Goal: Information Seeking & Learning: Learn about a topic

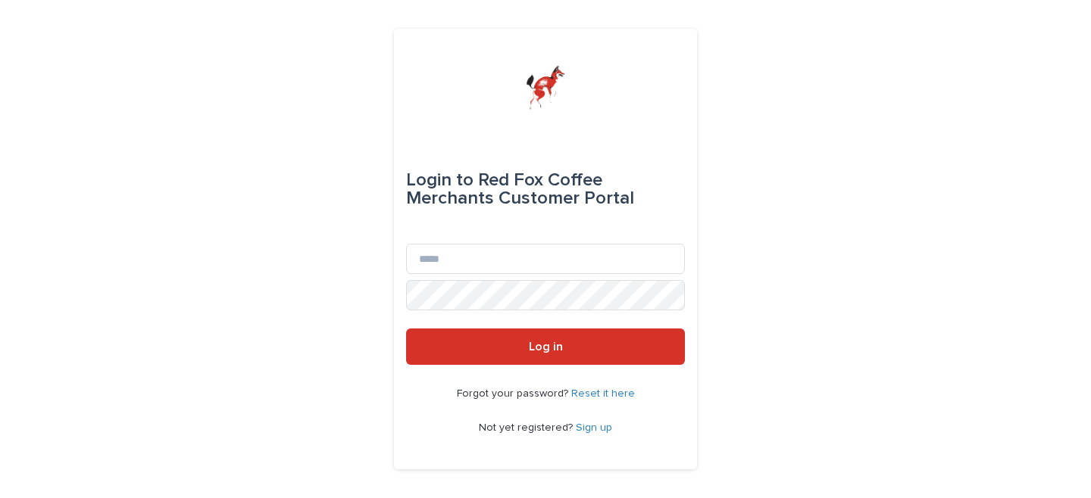
click at [469, 275] on div "Email" at bounding box center [545, 262] width 279 height 36
click at [469, 267] on input "Email" at bounding box center [545, 259] width 279 height 30
type input "**********"
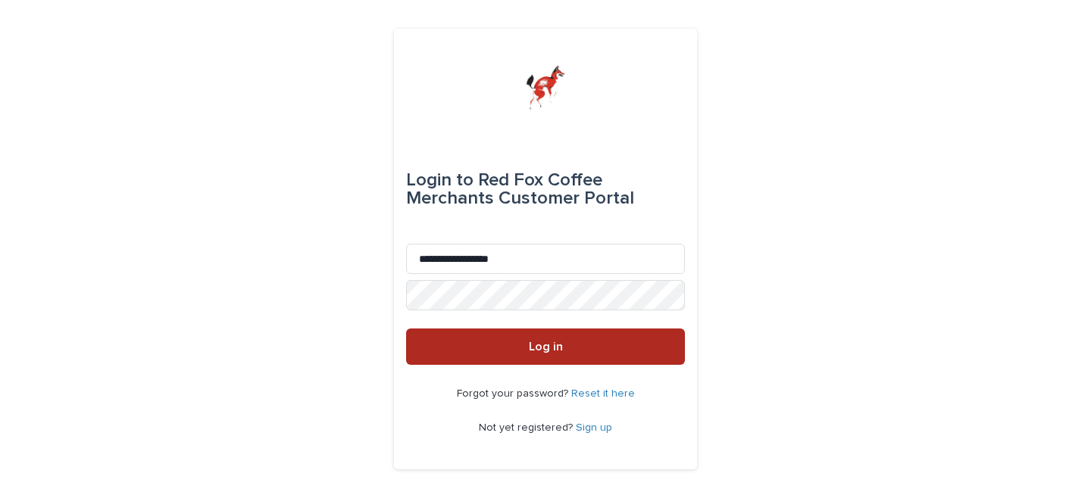
click at [500, 351] on button "Log in" at bounding box center [545, 347] width 279 height 36
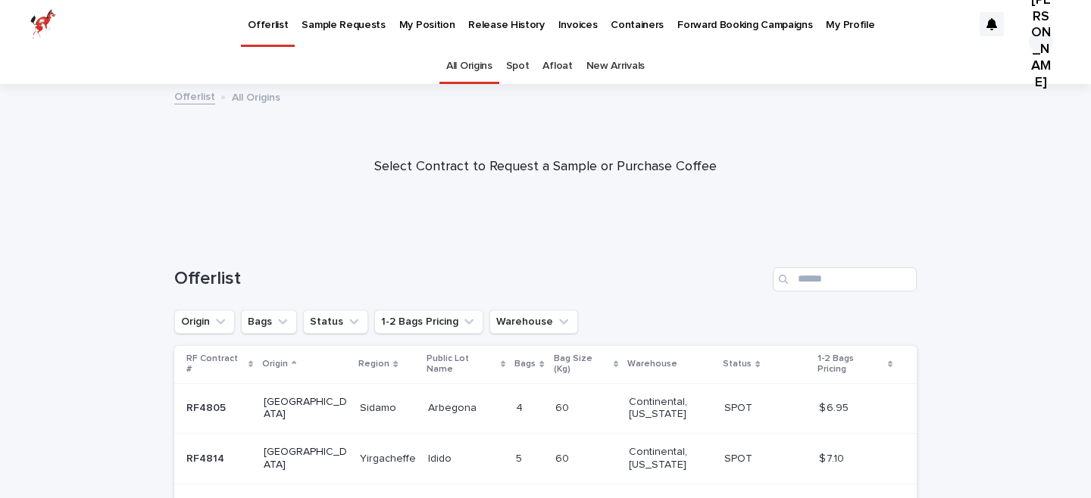
click at [857, 362] on p "1-2 Bags Pricing" at bounding box center [850, 365] width 66 height 28
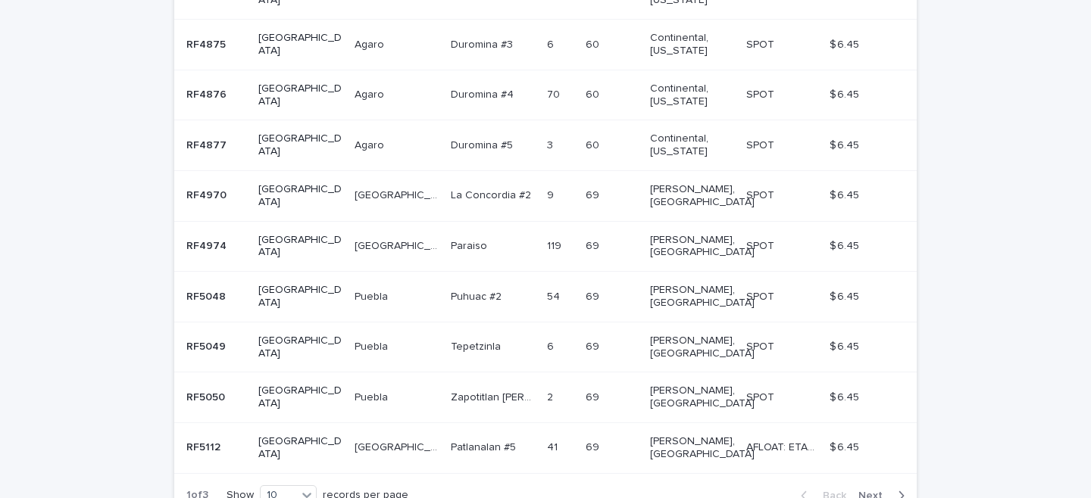
scroll to position [432, 0]
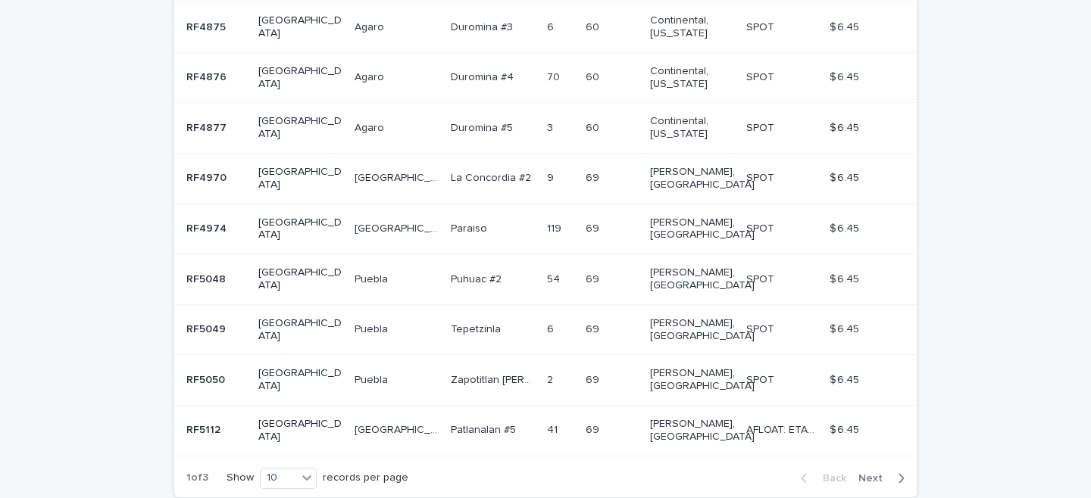
click at [875, 473] on span "Next" at bounding box center [874, 478] width 33 height 11
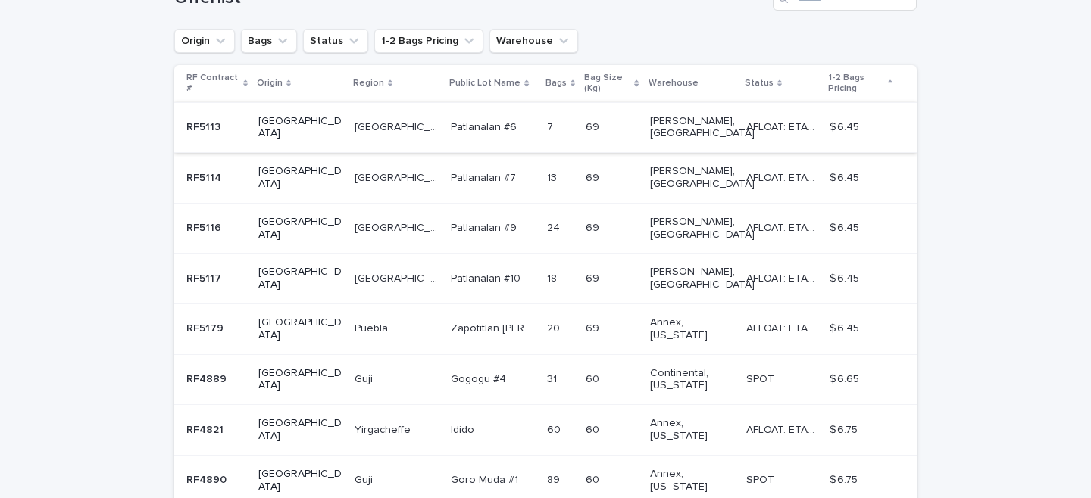
scroll to position [419, 0]
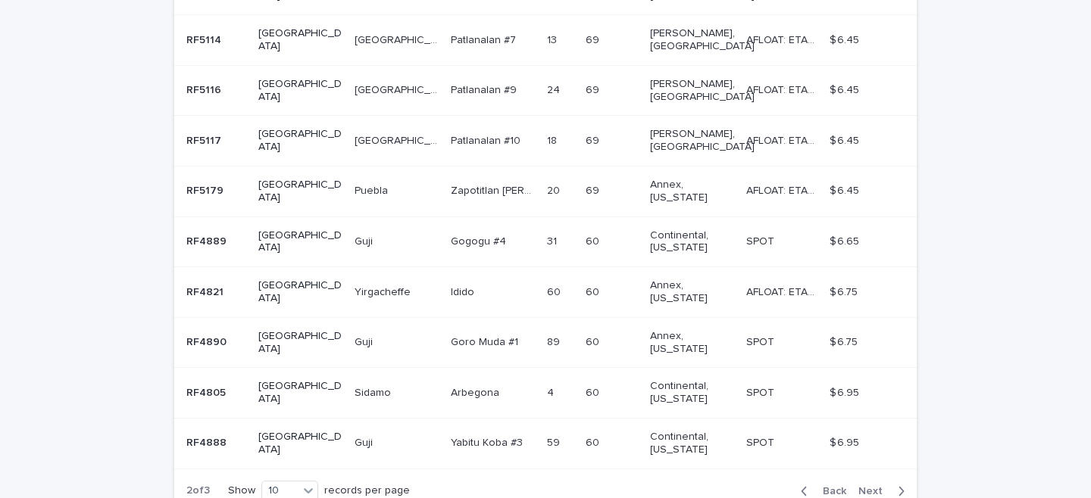
click at [875, 486] on span "Next" at bounding box center [874, 491] width 33 height 11
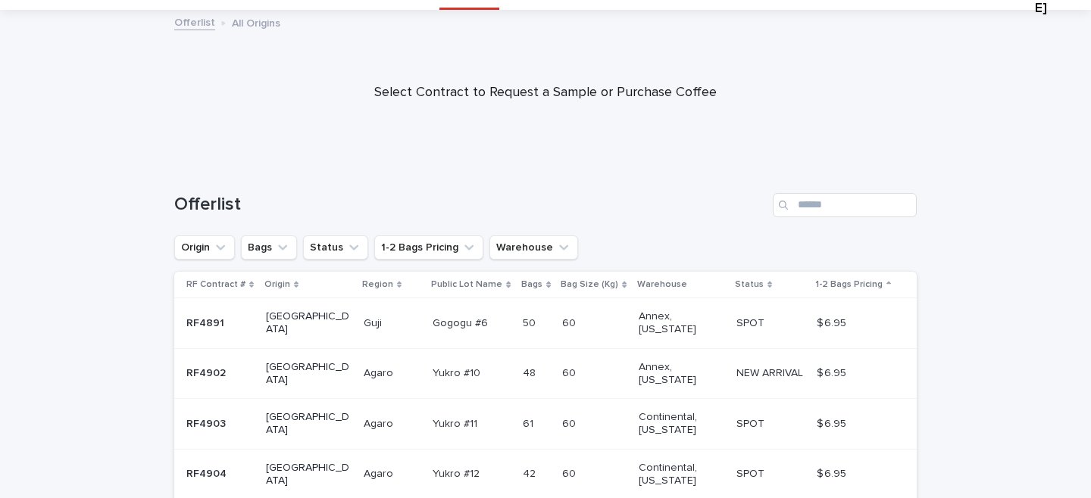
scroll to position [319, 0]
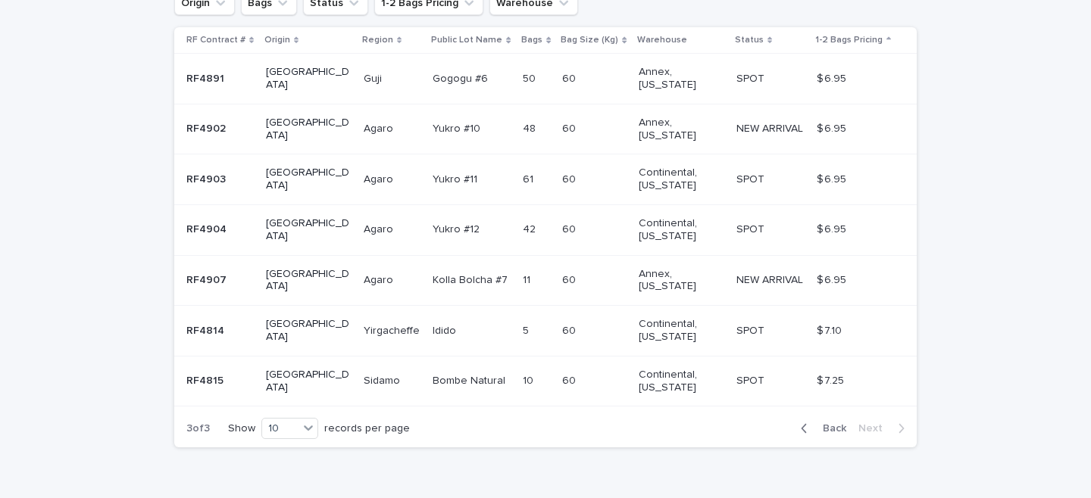
click at [838, 423] on span "Back" at bounding box center [829, 428] width 33 height 11
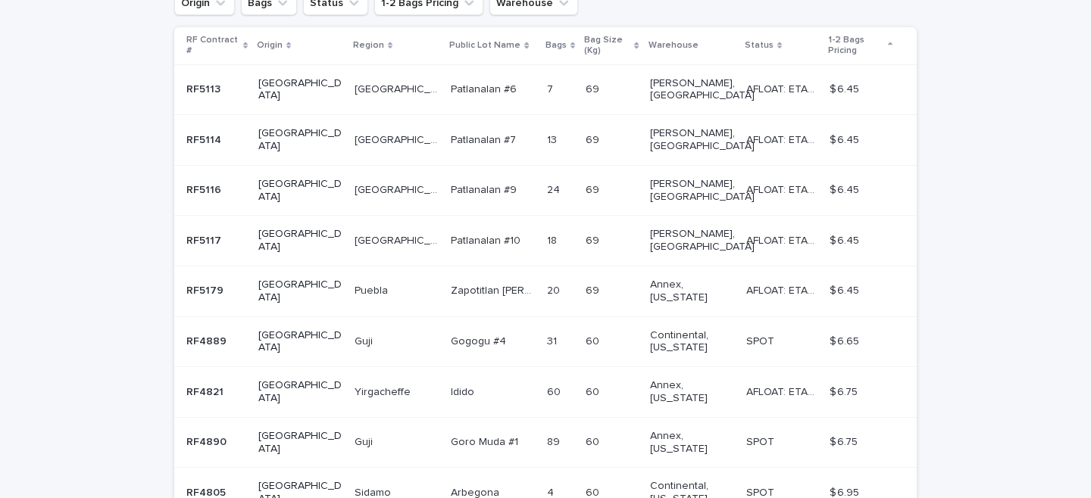
scroll to position [369, 0]
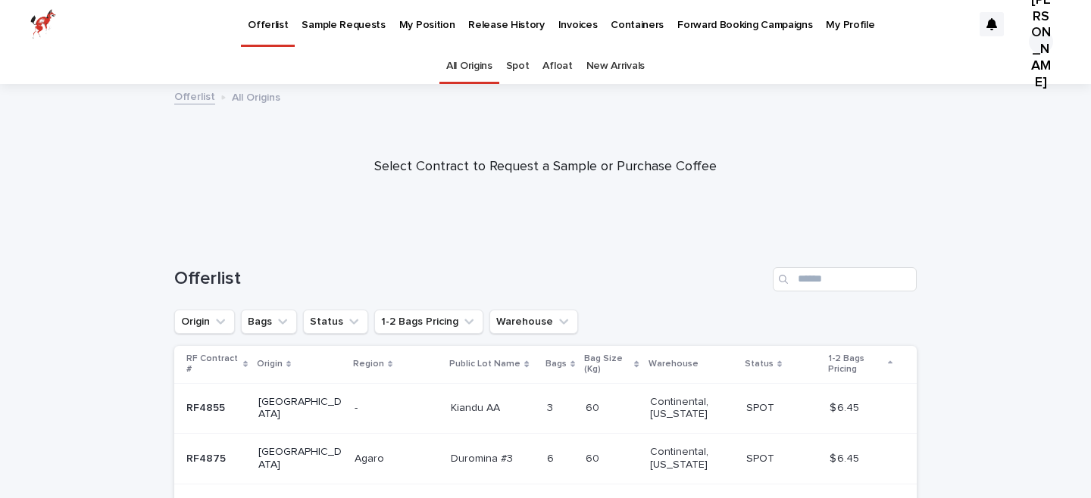
click at [548, 66] on link "Afloat" at bounding box center [557, 66] width 30 height 36
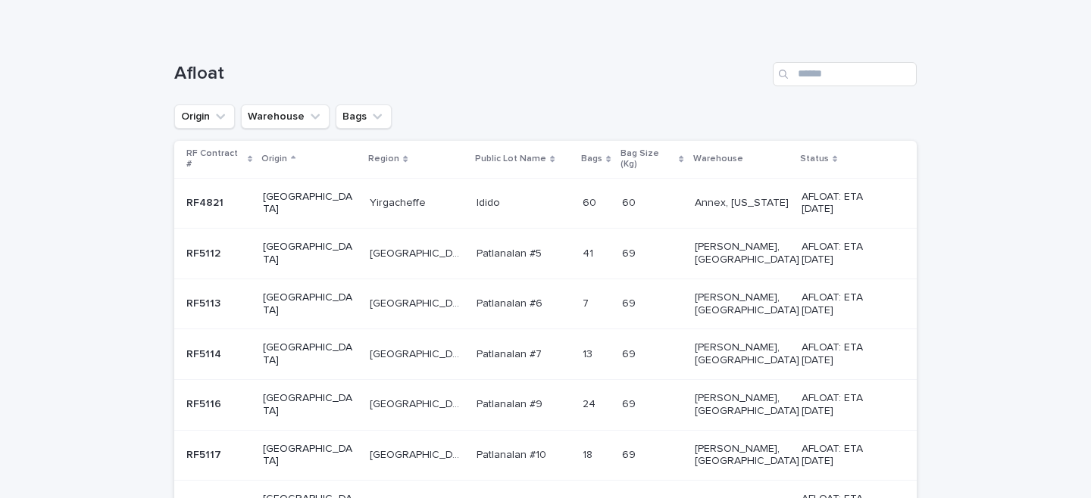
scroll to position [216, 0]
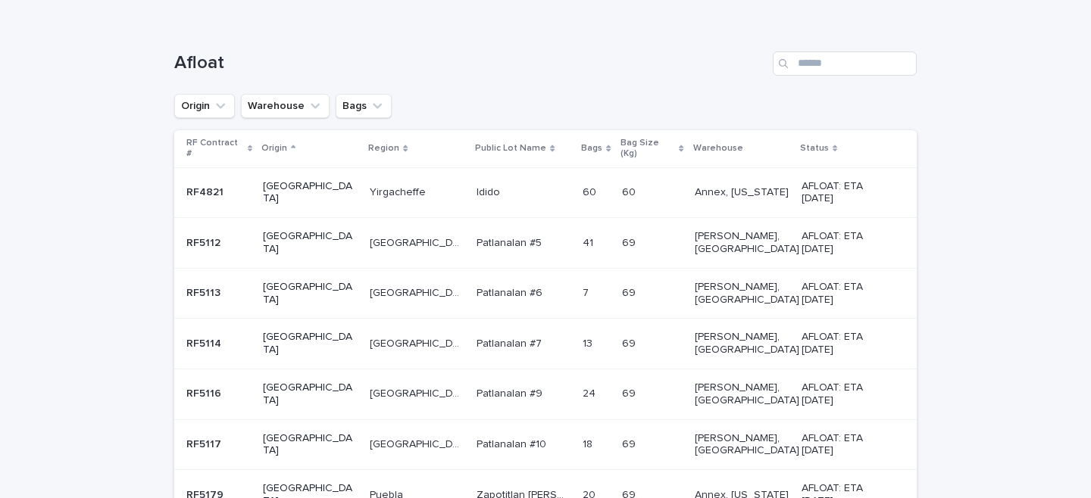
click at [713, 225] on table "RF Contract # Origin Region Public Lot Name Bags Bag Size (Kg) Warehouse Status…" at bounding box center [545, 325] width 742 height 391
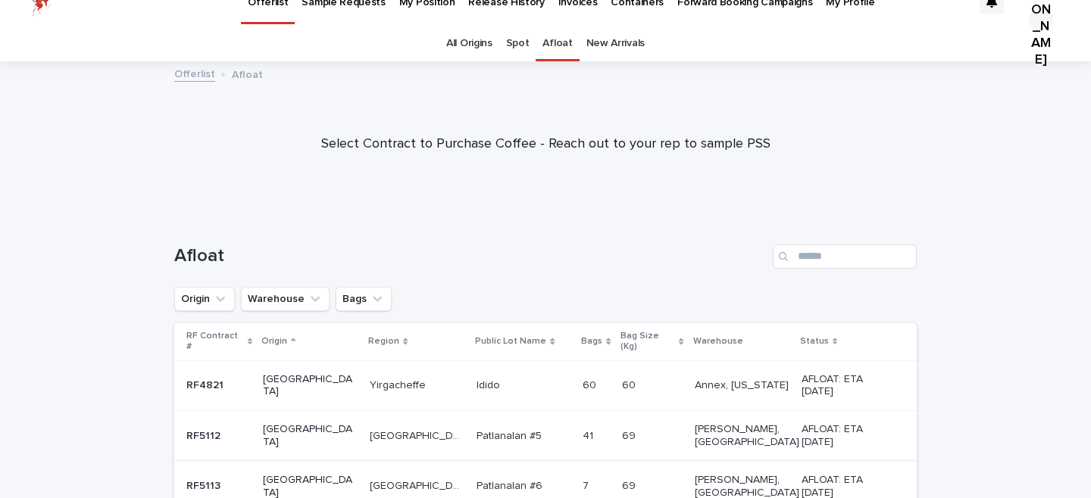
scroll to position [0, 0]
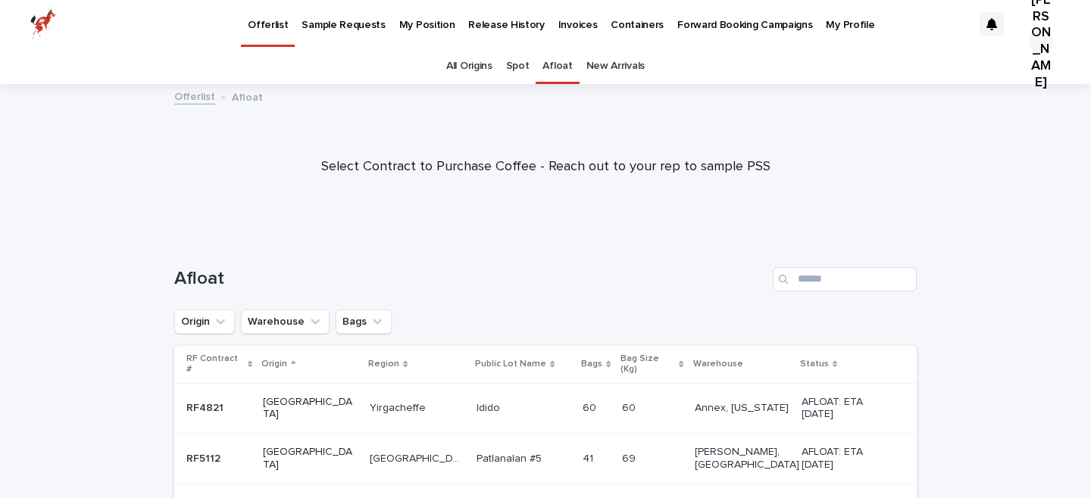
click at [613, 58] on link "New Arrivals" at bounding box center [615, 66] width 58 height 36
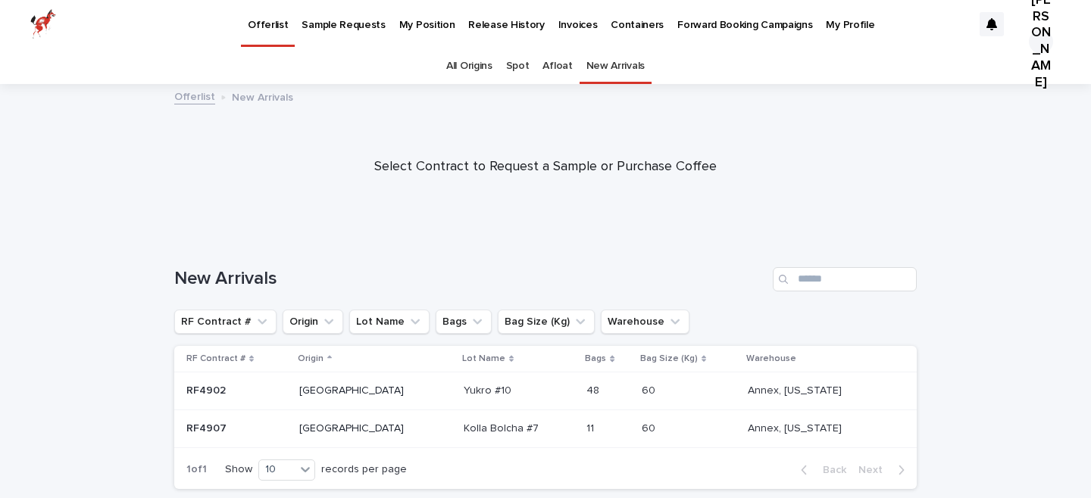
click at [476, 61] on link "All Origins" at bounding box center [469, 66] width 46 height 36
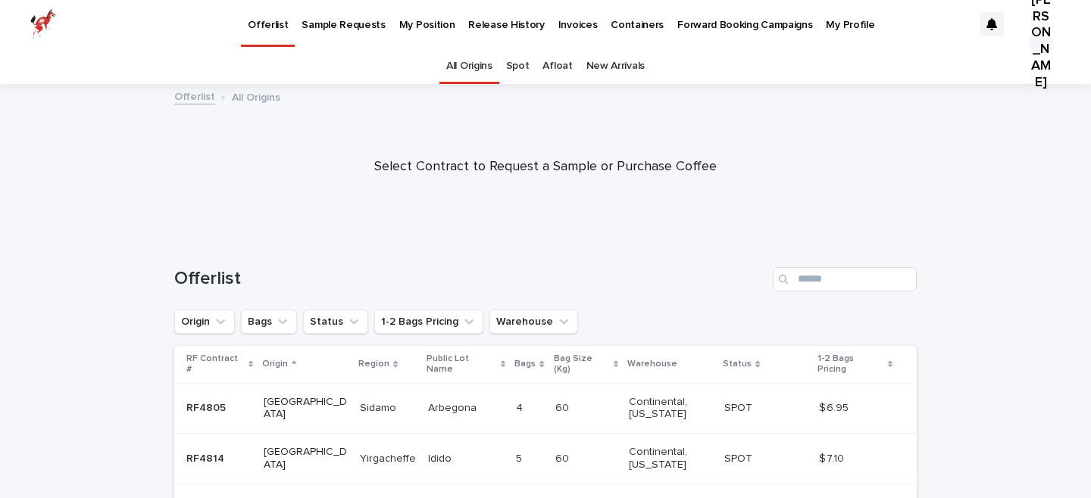
click at [492, 27] on p "Release History" at bounding box center [506, 16] width 76 height 32
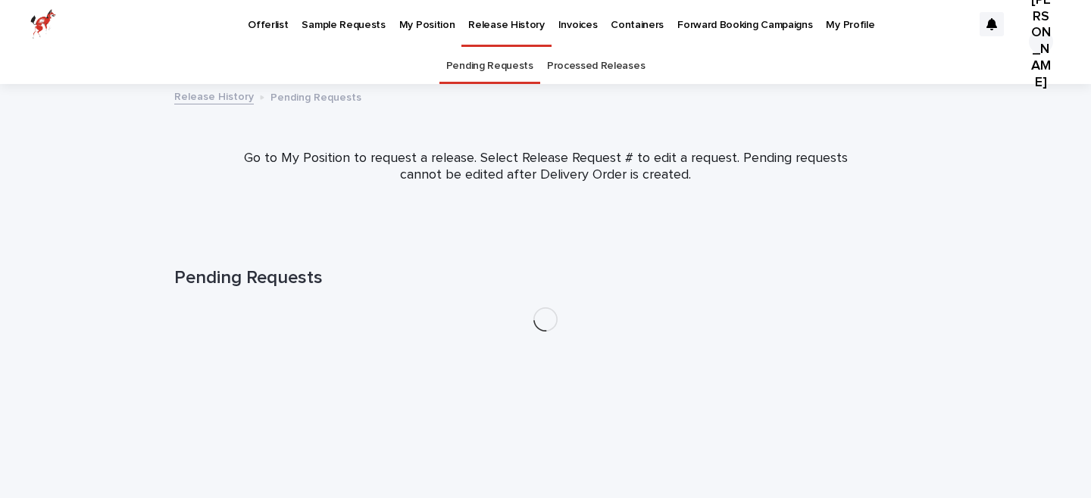
click at [558, 23] on p "Invoices" at bounding box center [577, 16] width 39 height 32
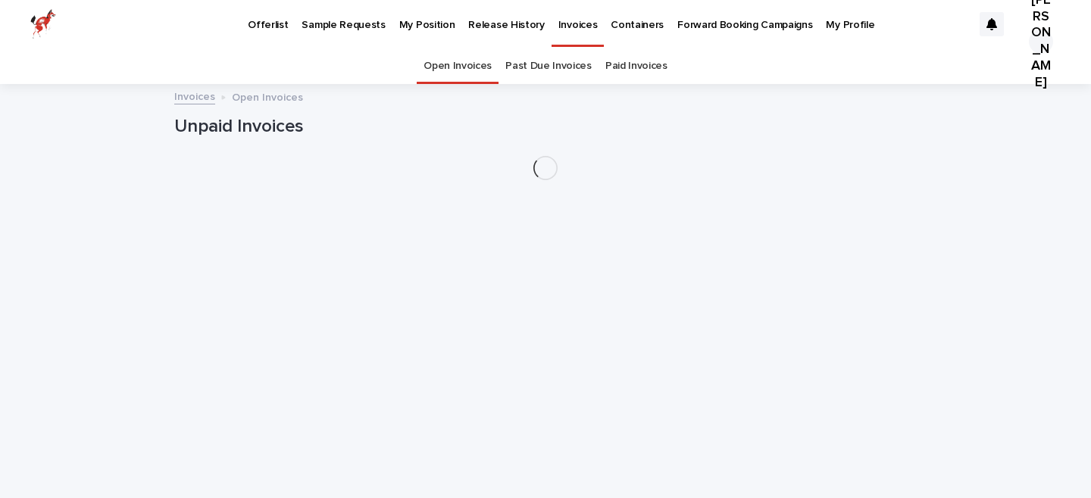
click at [610, 28] on p "Containers" at bounding box center [636, 16] width 53 height 32
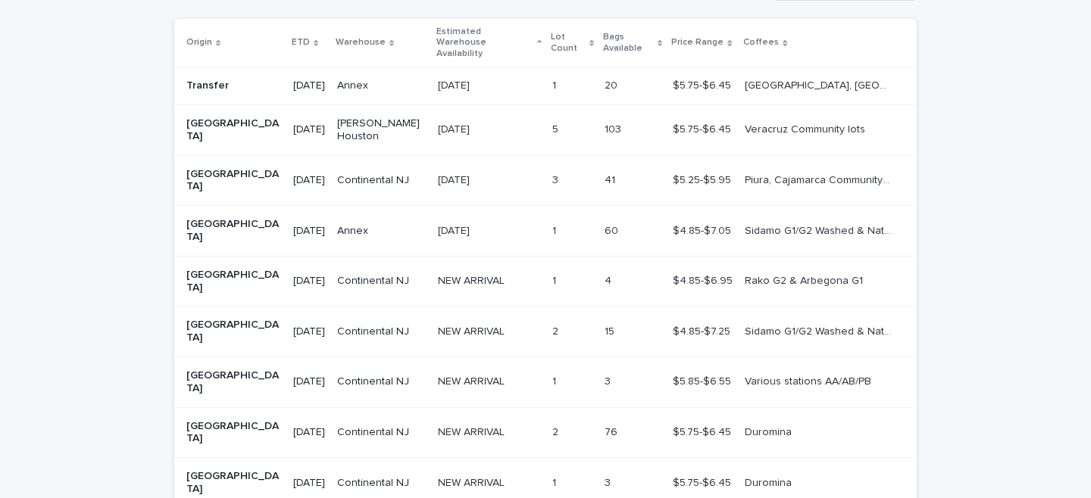
scroll to position [385, 0]
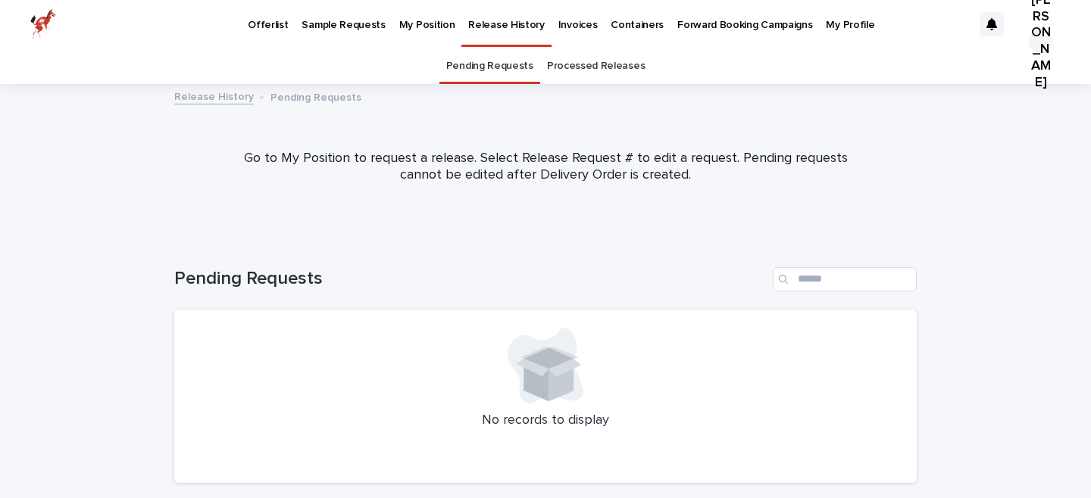
click at [264, 18] on p "Offerlist" at bounding box center [268, 16] width 40 height 32
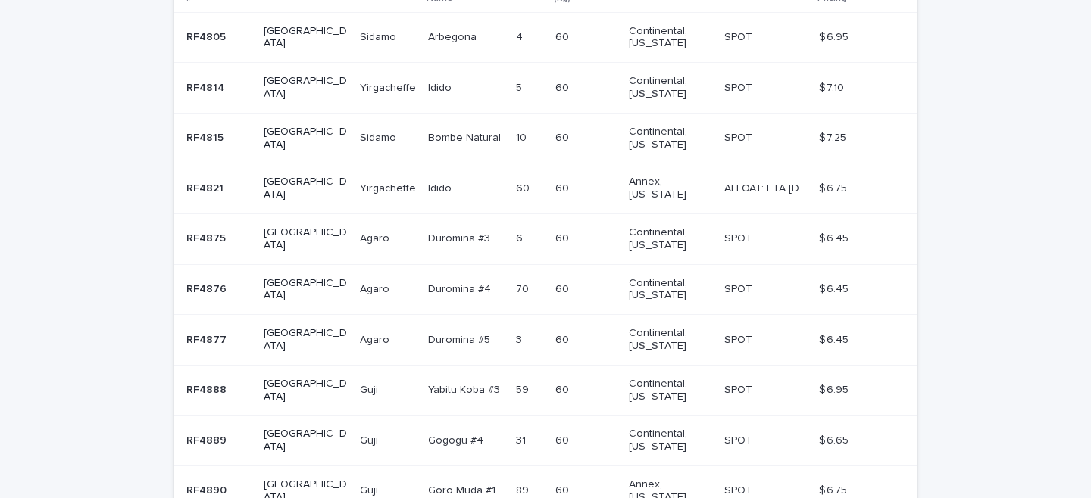
scroll to position [482, 0]
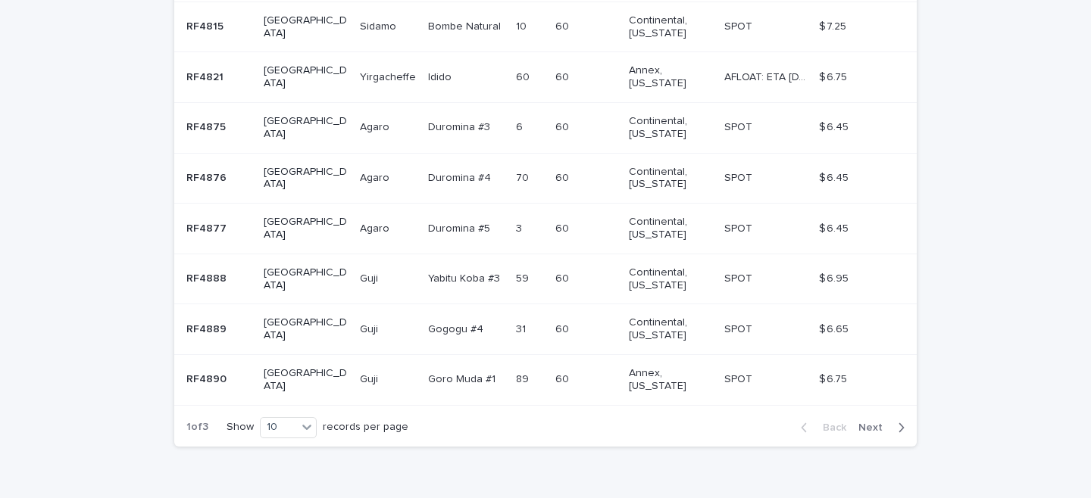
click at [879, 423] on span "Next" at bounding box center [874, 428] width 33 height 11
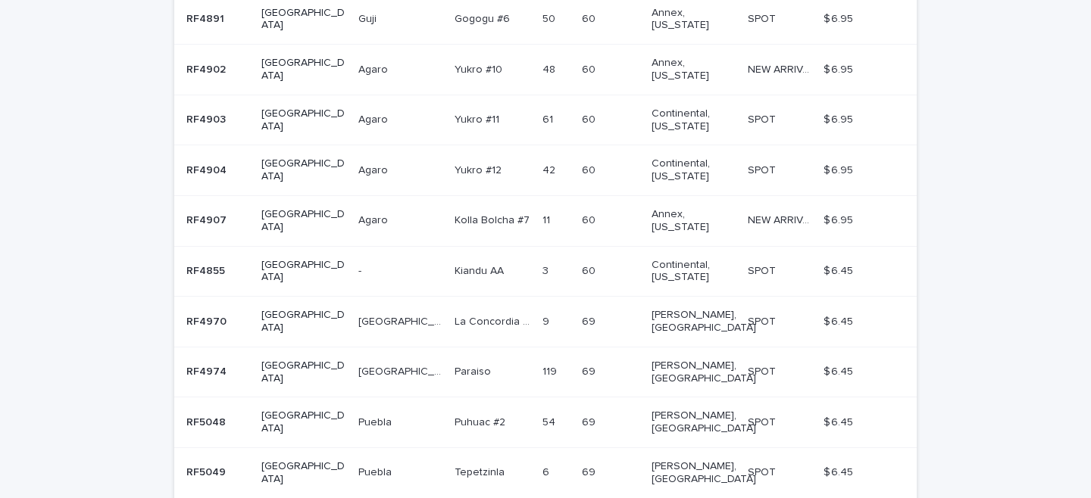
scroll to position [390, 0]
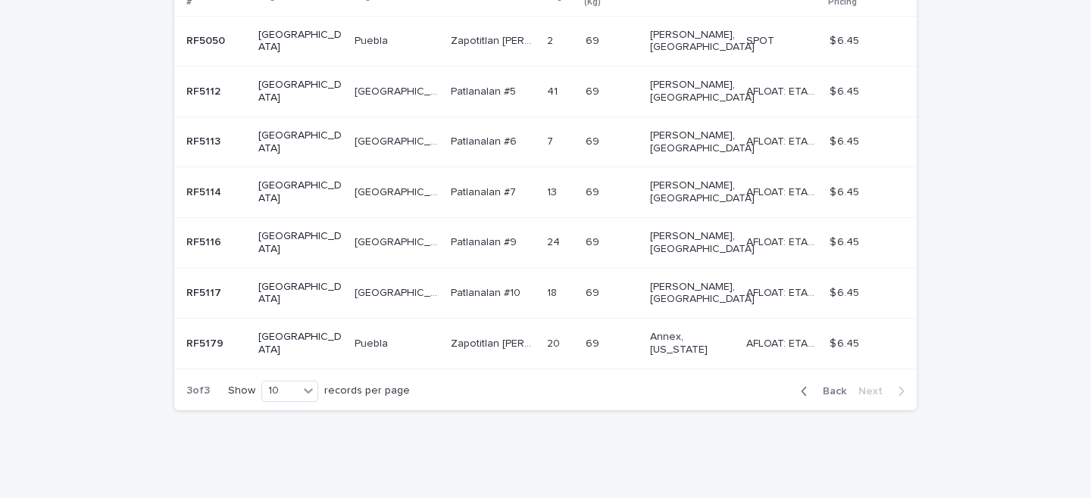
scroll to position [268, 0]
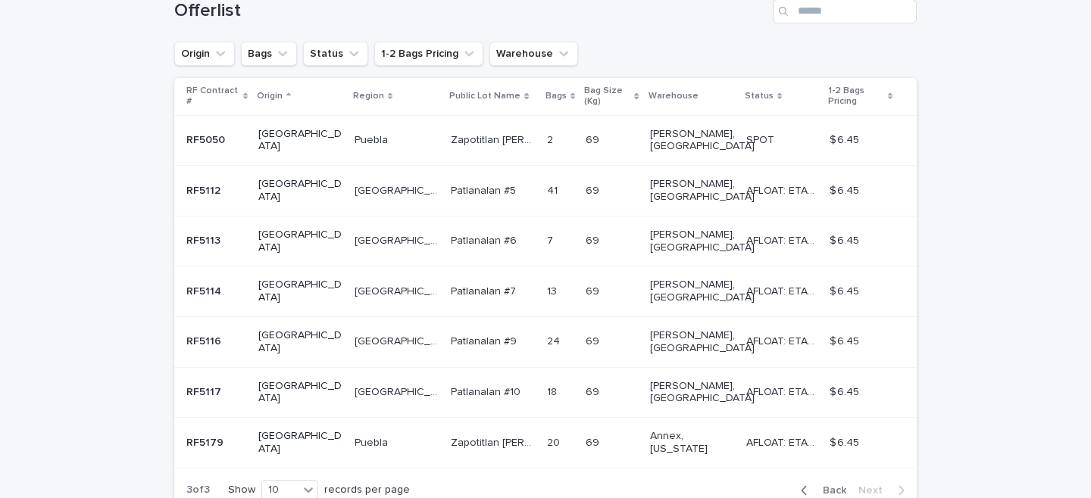
click at [838, 485] on span "Back" at bounding box center [829, 490] width 33 height 11
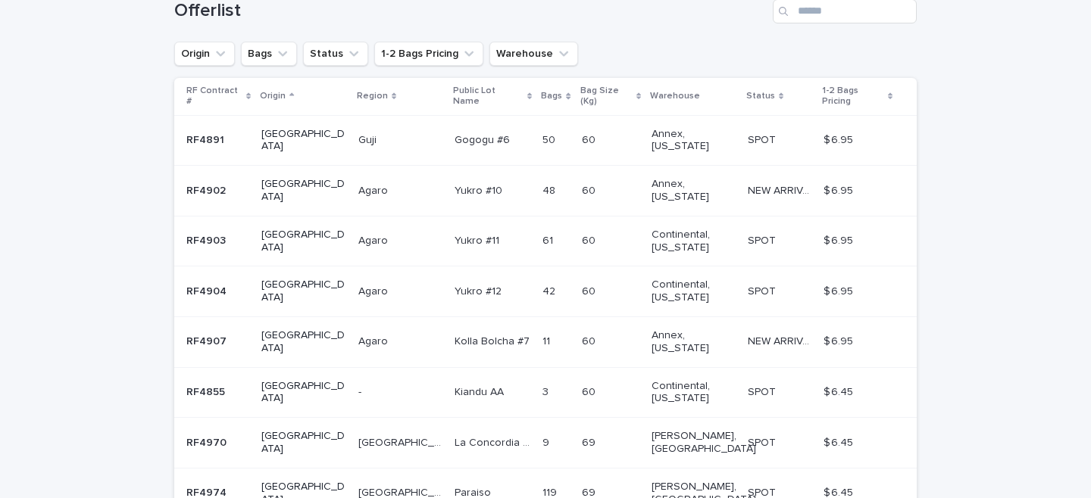
scroll to position [344, 0]
